Goal: Transaction & Acquisition: Purchase product/service

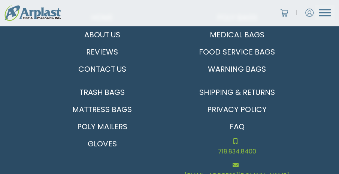
scroll to position [832, 0]
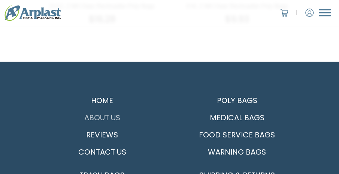
click at [105, 117] on link "About Us" at bounding box center [102, 117] width 126 height 17
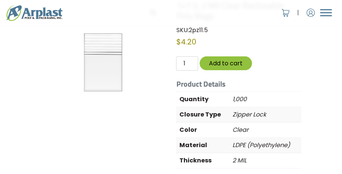
scroll to position [0, 0]
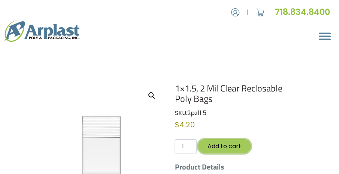
click at [225, 148] on button "Add to cart" at bounding box center [224, 147] width 52 height 14
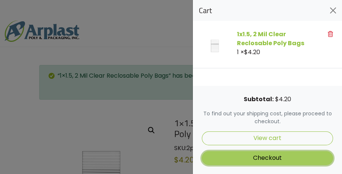
click at [250, 158] on link "Checkout" at bounding box center [267, 159] width 131 height 14
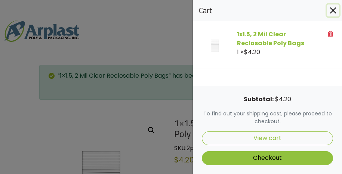
click at [336, 10] on button "Close" at bounding box center [333, 10] width 12 height 12
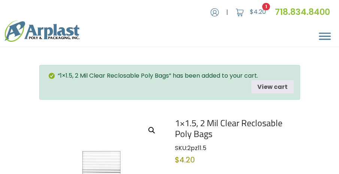
drag, startPoint x: 162, startPoint y: 0, endPoint x: 159, endPoint y: 54, distance: 53.6
drag, startPoint x: 338, startPoint y: 0, endPoint x: 226, endPoint y: 45, distance: 120.2
drag, startPoint x: 307, startPoint y: 0, endPoint x: 209, endPoint y: 28, distance: 101.9
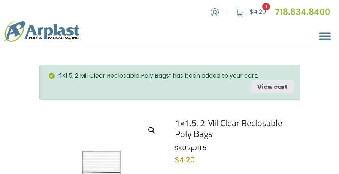
click at [207, 29] on div "About About Arplast Poly & Packaging FAQ Reviews Poly Bags Reclosable Poly Bags…" at bounding box center [169, 31] width 339 height 25
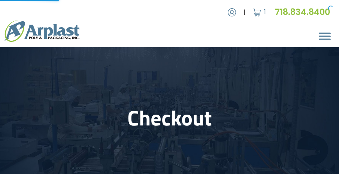
select select "NJ"
